Goal: Obtain resource: Download file/media

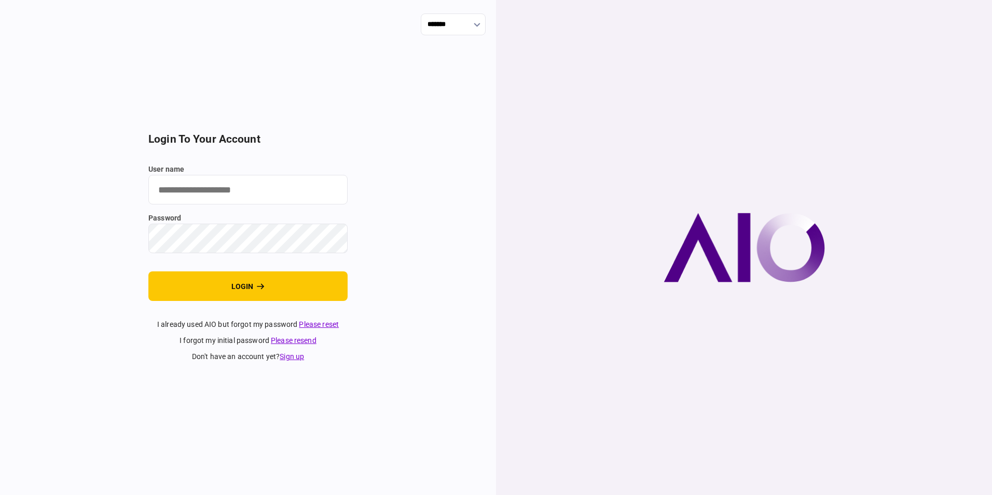
type input "**********"
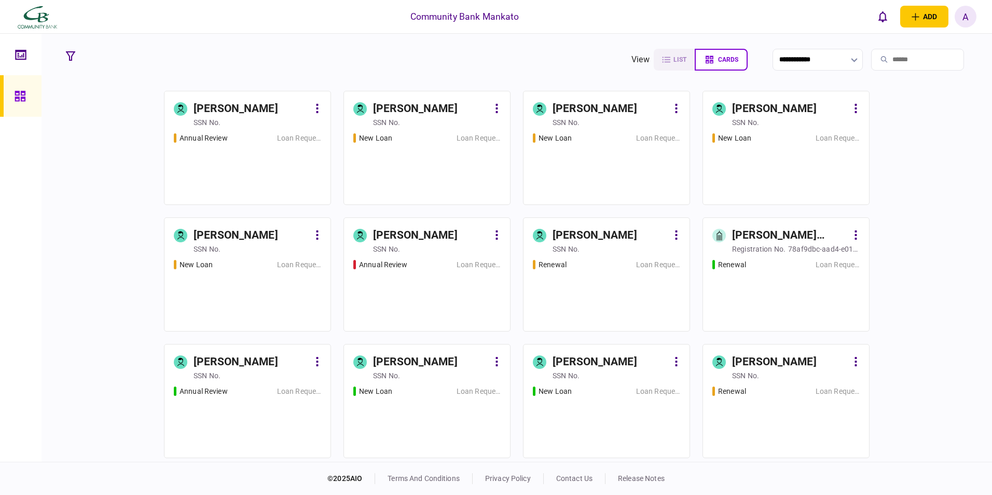
click at [285, 144] on div "Annual Review Loan Request" at bounding box center [247, 164] width 147 height 63
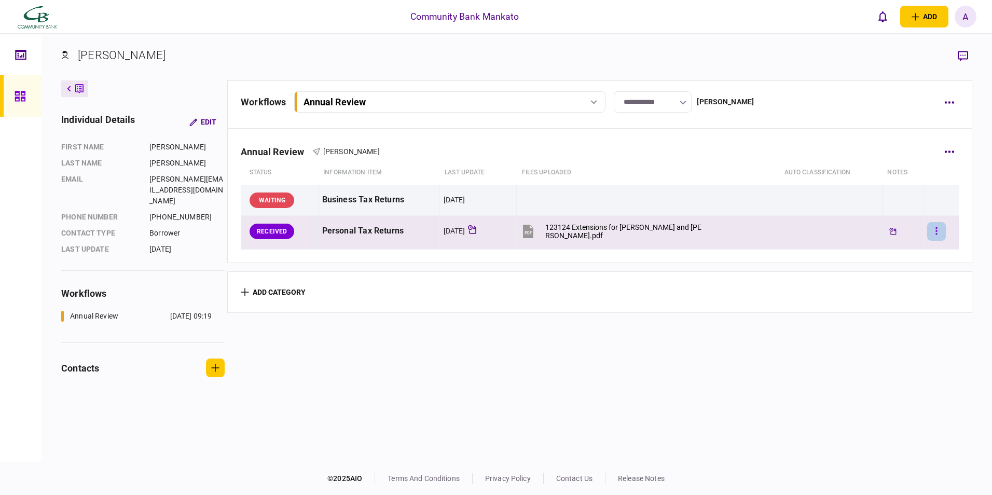
click at [936, 233] on icon "button" at bounding box center [937, 231] width 2 height 10
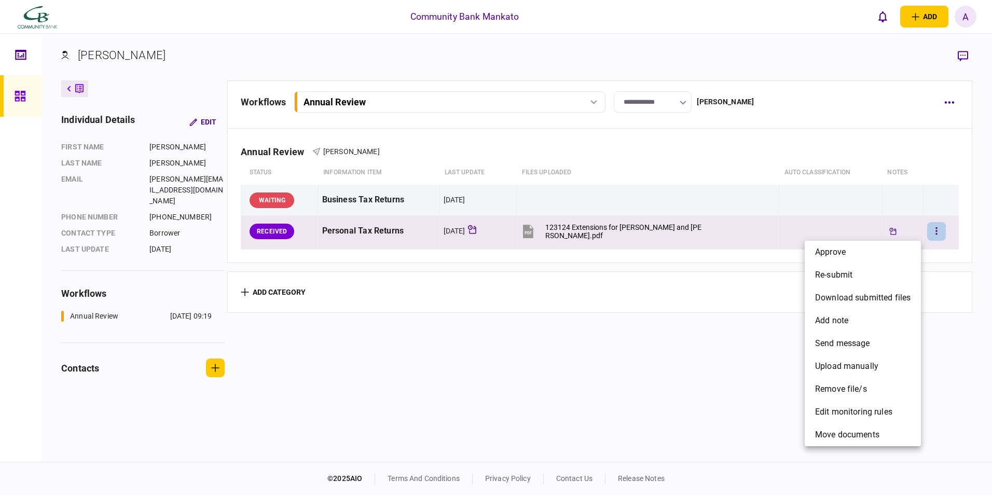
click at [539, 237] on div at bounding box center [496, 247] width 992 height 495
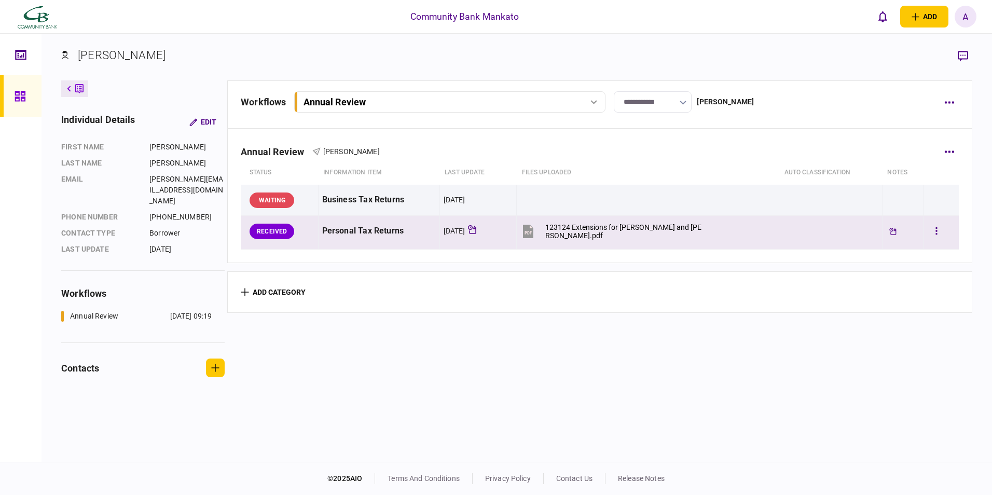
click at [571, 228] on div "123124 Extensions for David and Michelle Schooff.pdf" at bounding box center [624, 231] width 157 height 17
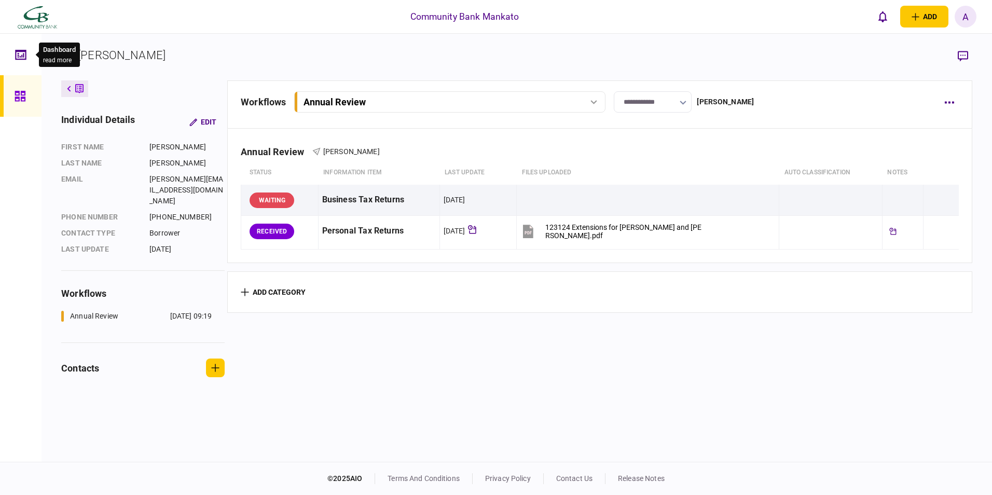
click at [29, 53] on div at bounding box center [23, 55] width 17 height 42
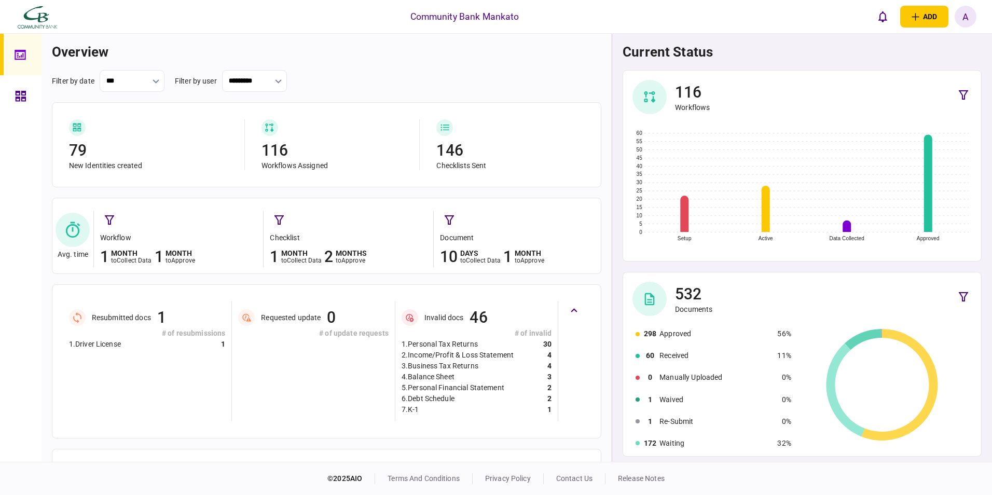
click at [25, 96] on icon at bounding box center [20, 96] width 11 height 12
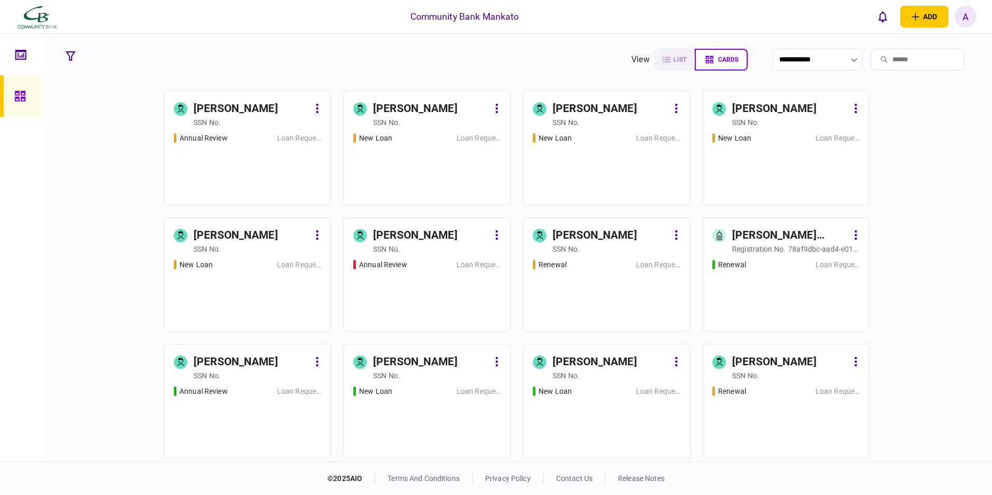
click at [745, 148] on div "New Loan Loan Request" at bounding box center [786, 164] width 147 height 63
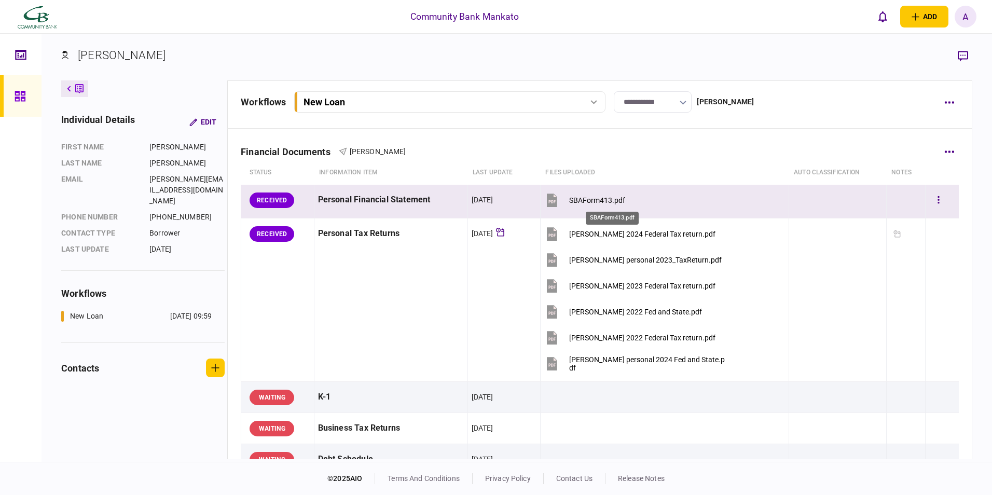
click at [608, 199] on div "SBAForm413.pdf" at bounding box center [597, 200] width 56 height 8
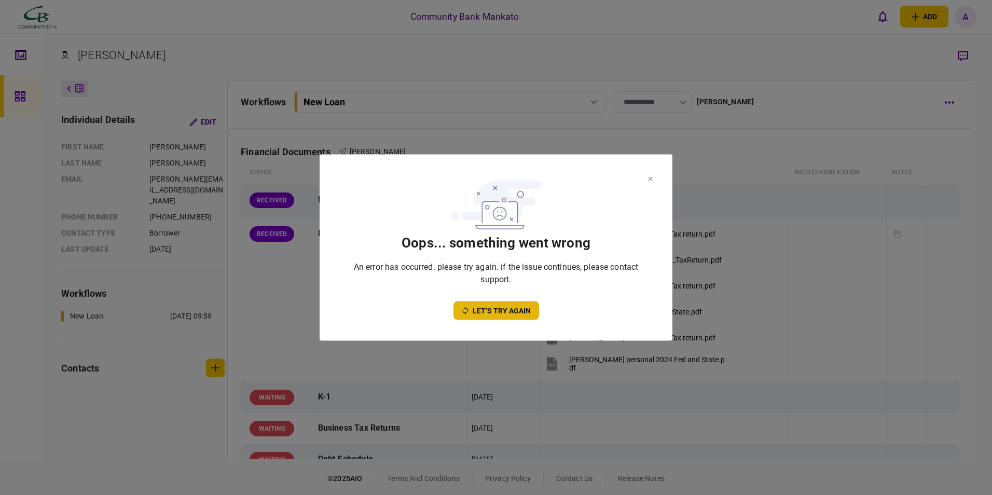
click at [511, 314] on button "let’s try again" at bounding box center [497, 311] width 86 height 19
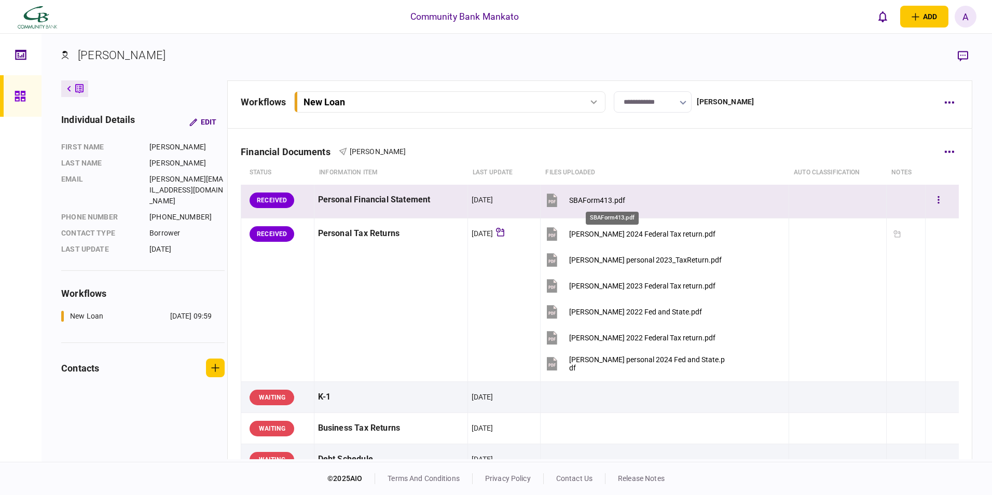
click at [590, 201] on div "SBAForm413.pdf" at bounding box center [597, 200] width 56 height 8
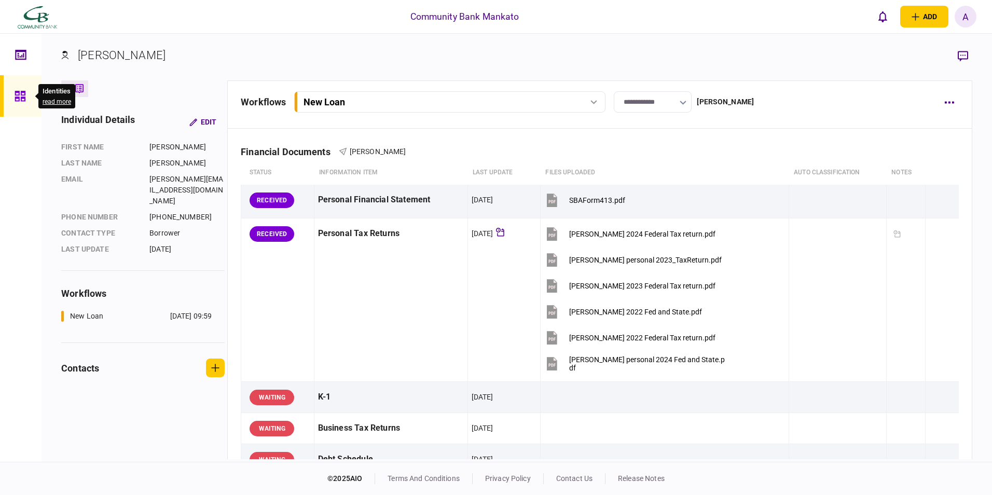
drag, startPoint x: 28, startPoint y: 92, endPoint x: 50, endPoint y: 98, distance: 23.0
click at [28, 92] on div at bounding box center [23, 96] width 17 height 42
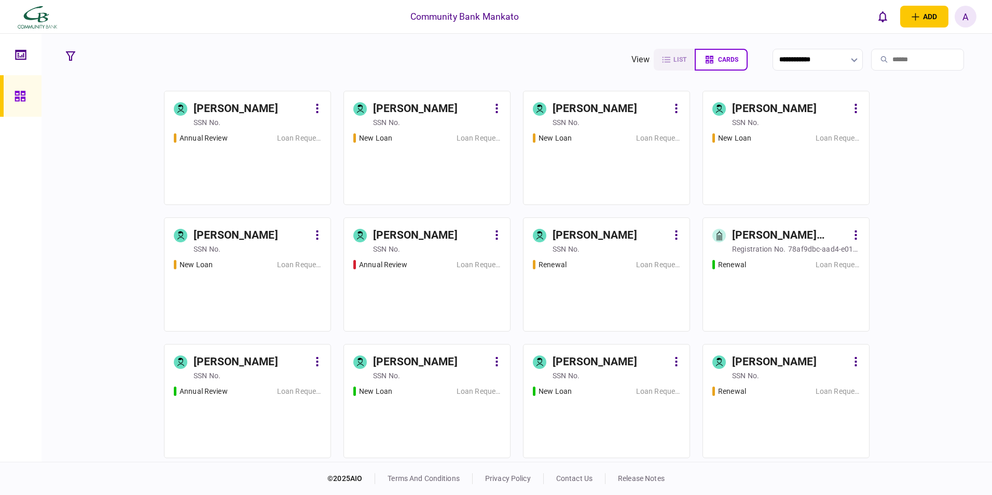
click at [221, 258] on link "Derek Miller SSN no. New Loan Loan Request" at bounding box center [247, 274] width 167 height 114
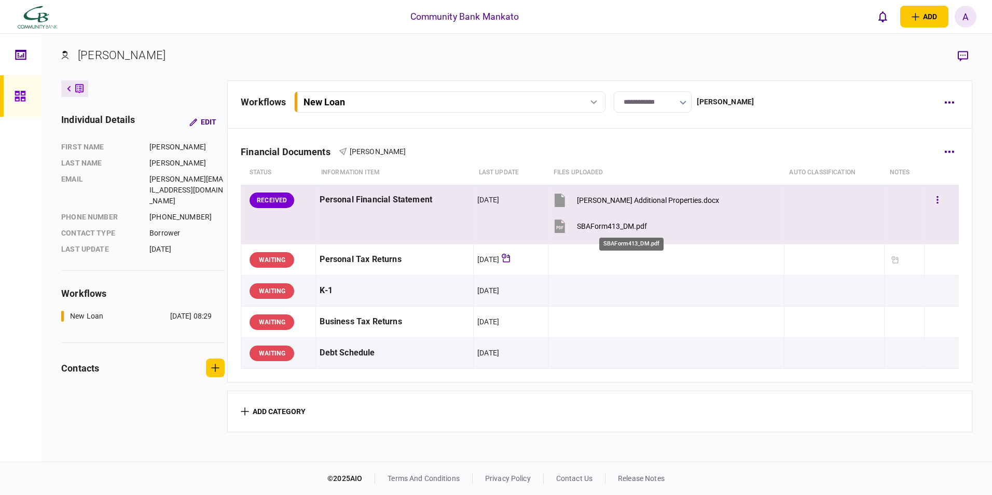
click at [613, 224] on div "SBAForm413_DM.pdf" at bounding box center [612, 226] width 70 height 8
click at [621, 196] on div "Miller Additional Properties.docx" at bounding box center [648, 200] width 142 height 8
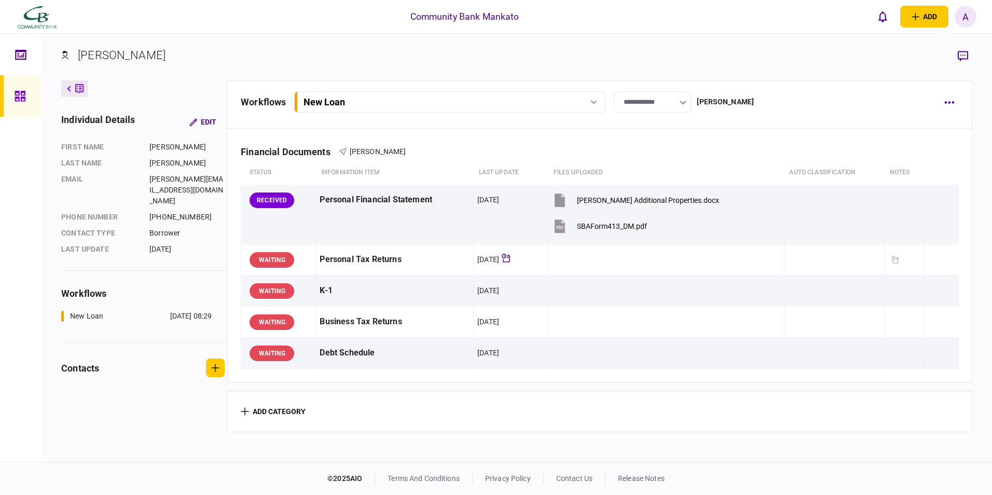
click at [968, 9] on div "A" at bounding box center [966, 17] width 22 height 22
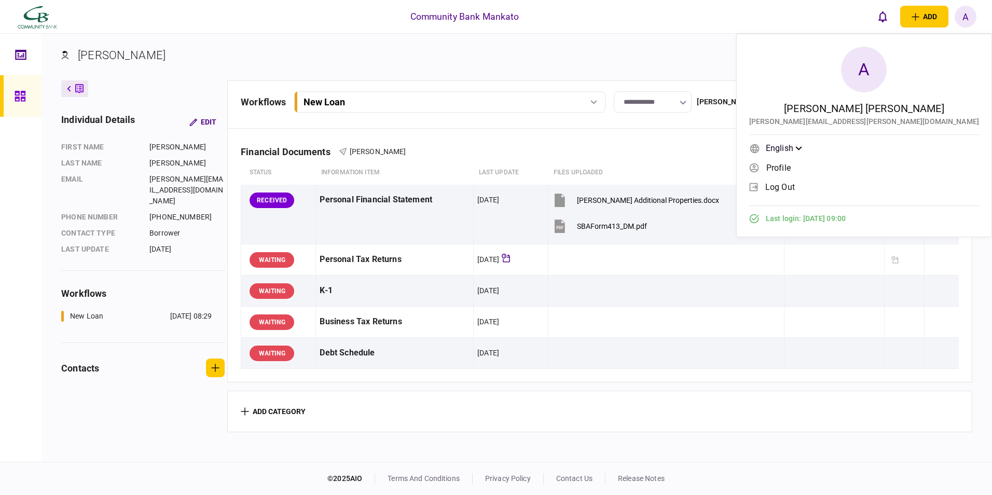
click at [961, 13] on div "A" at bounding box center [966, 17] width 22 height 22
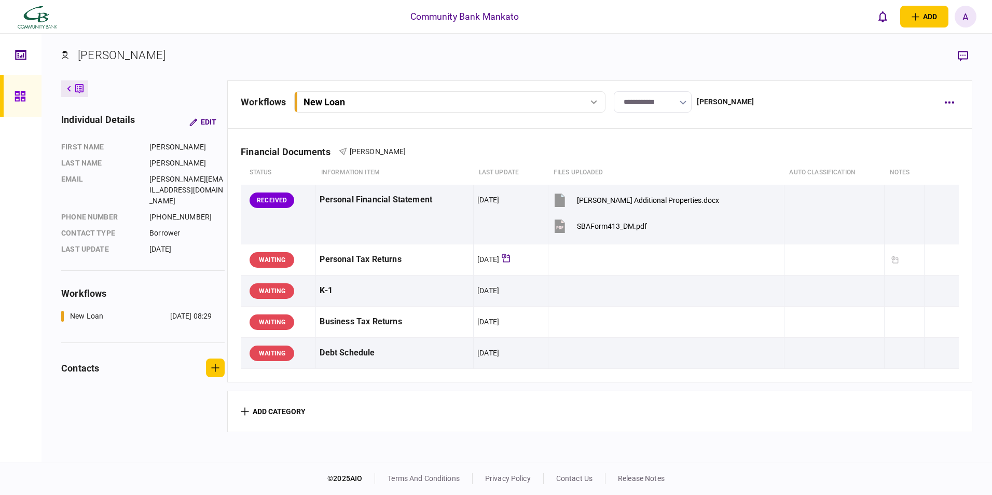
click at [961, 13] on div "A" at bounding box center [966, 17] width 22 height 22
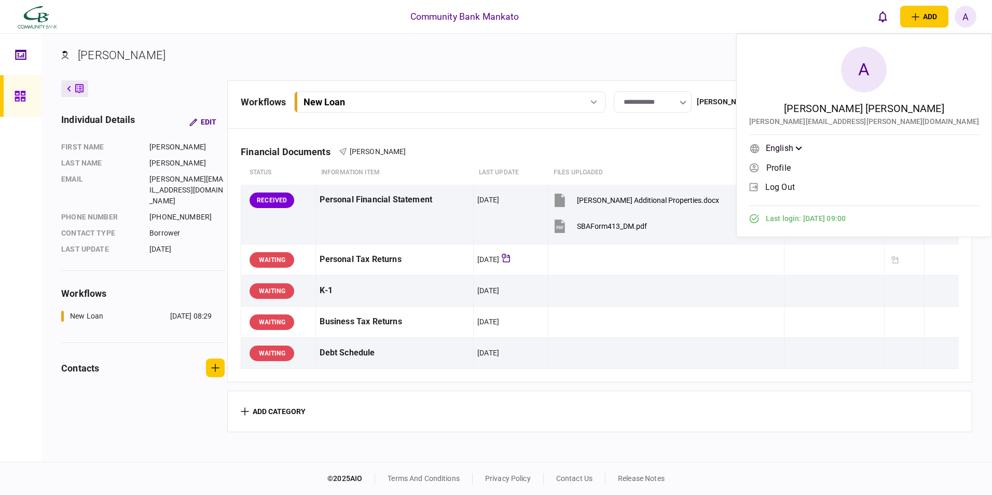
click at [795, 187] on span "log out" at bounding box center [781, 187] width 30 height 9
